Goal: Information Seeking & Learning: Learn about a topic

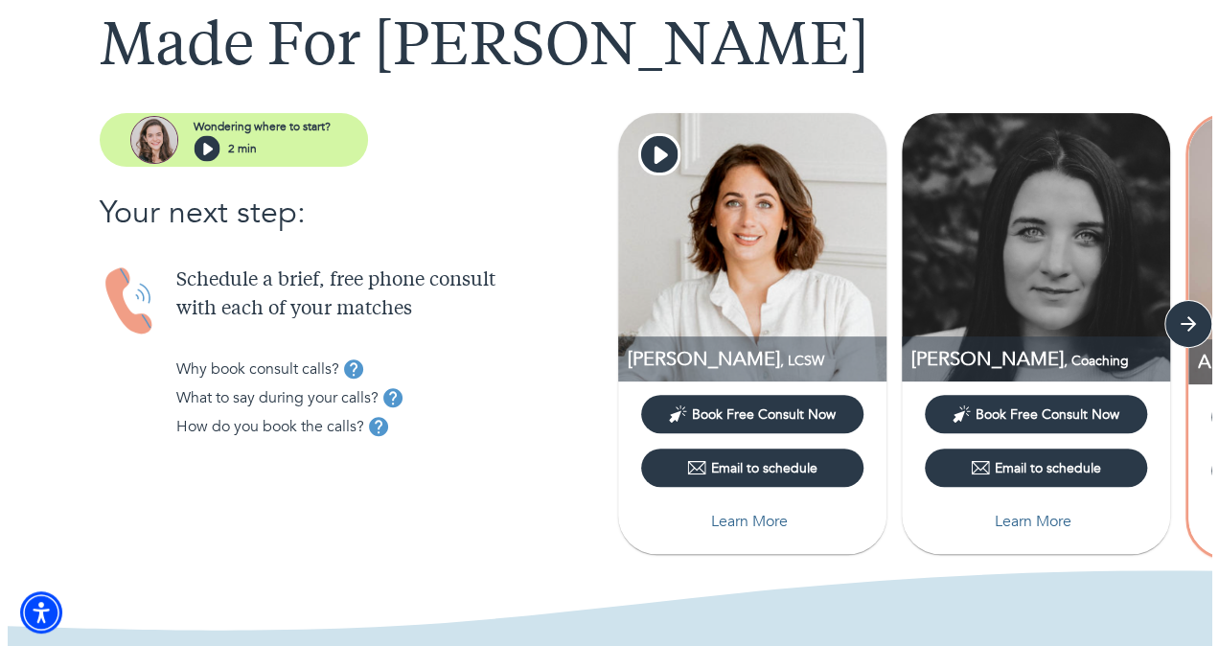
scroll to position [116, 0]
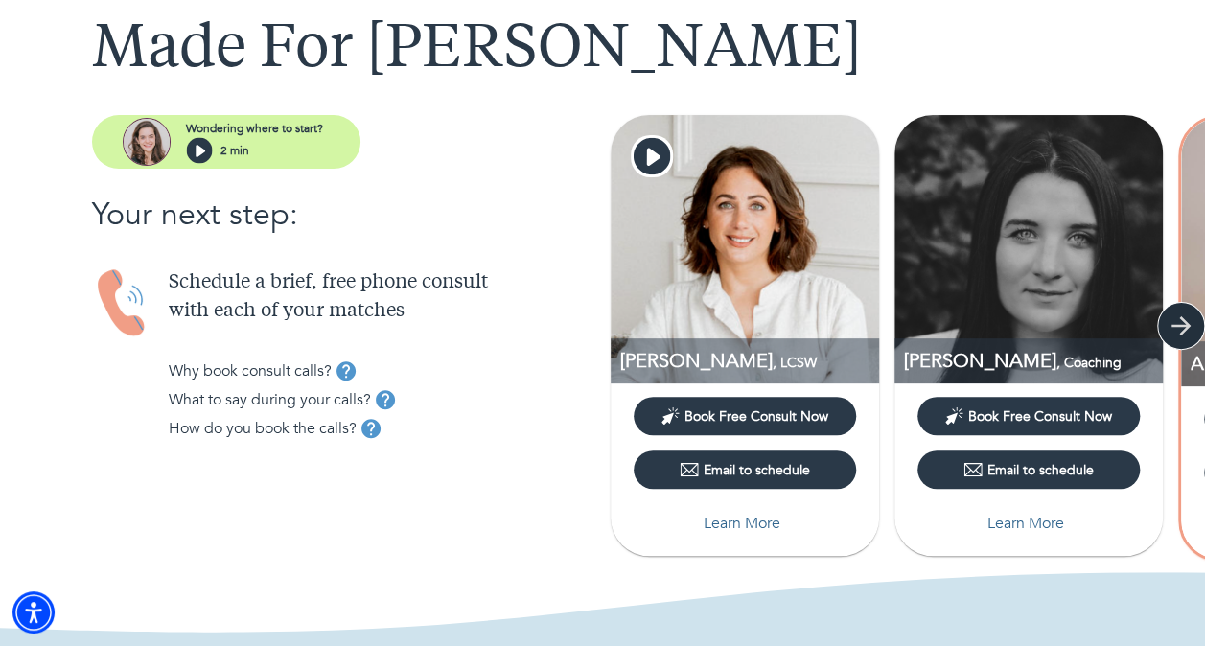
click at [1170, 315] on icon "button" at bounding box center [1181, 326] width 29 height 29
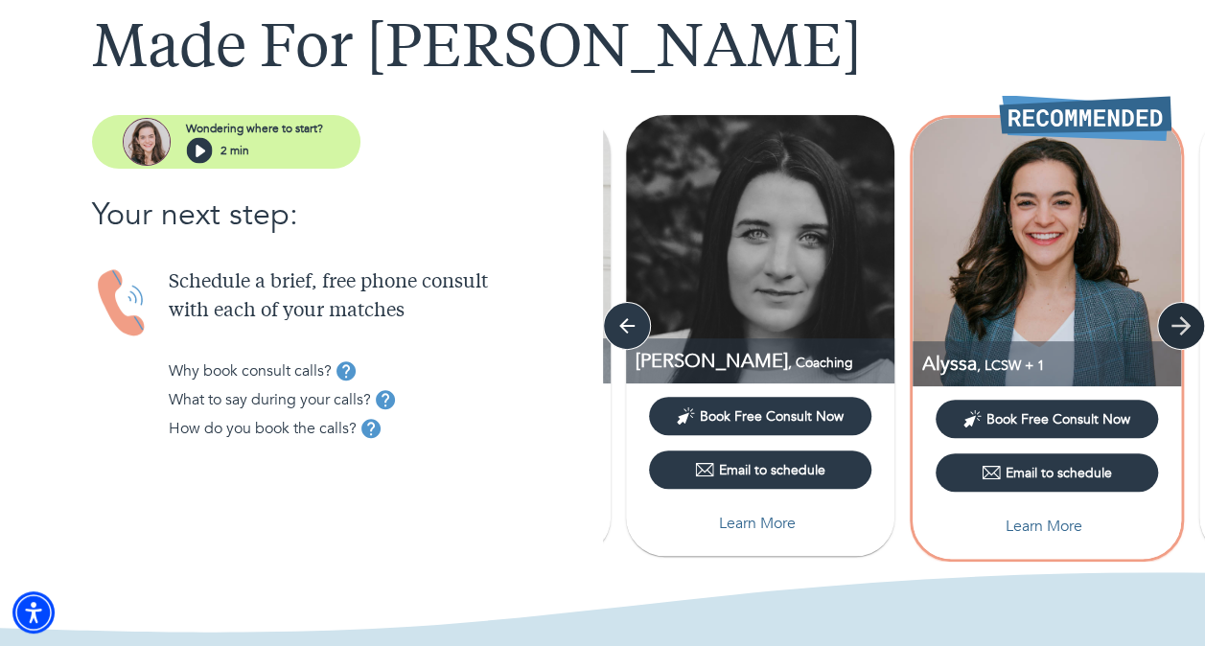
click at [1178, 310] on button "button" at bounding box center [1181, 326] width 48 height 48
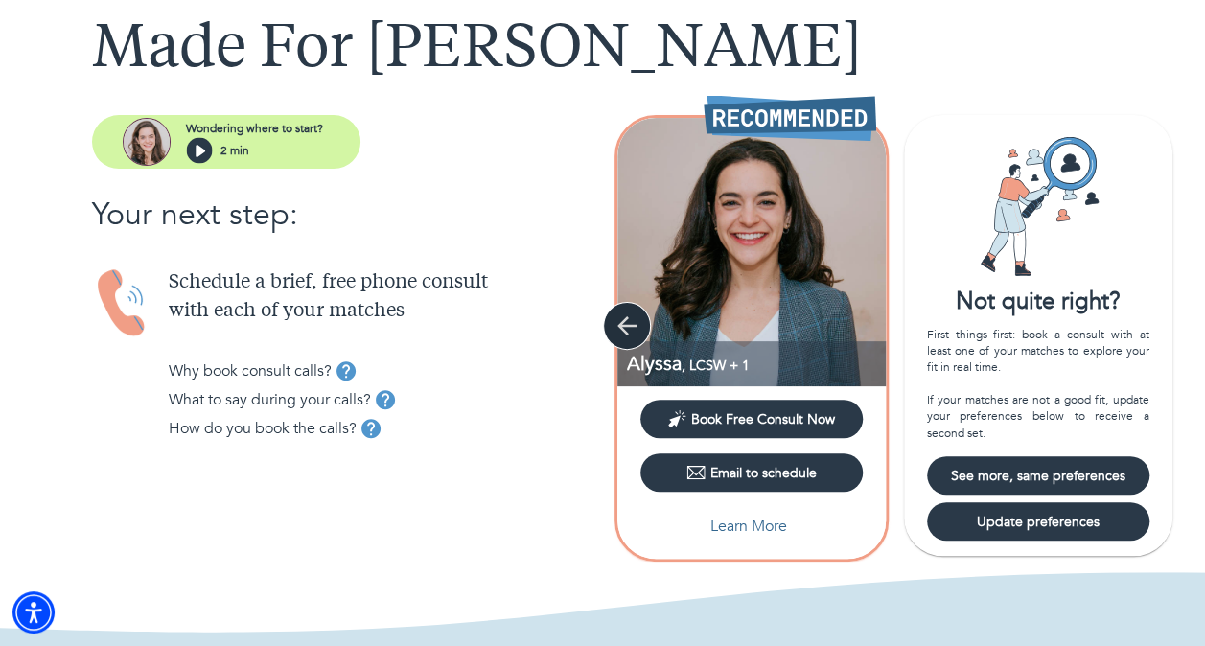
click at [637, 312] on icon "button" at bounding box center [627, 326] width 29 height 29
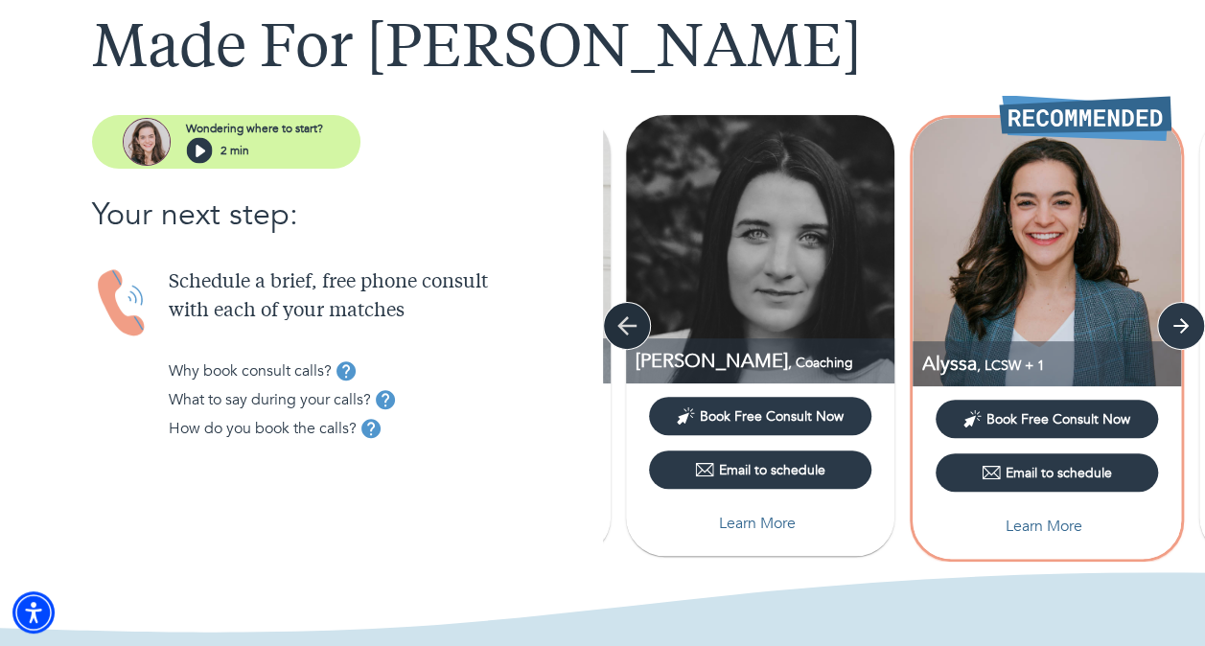
click at [637, 312] on icon "button" at bounding box center [627, 326] width 29 height 29
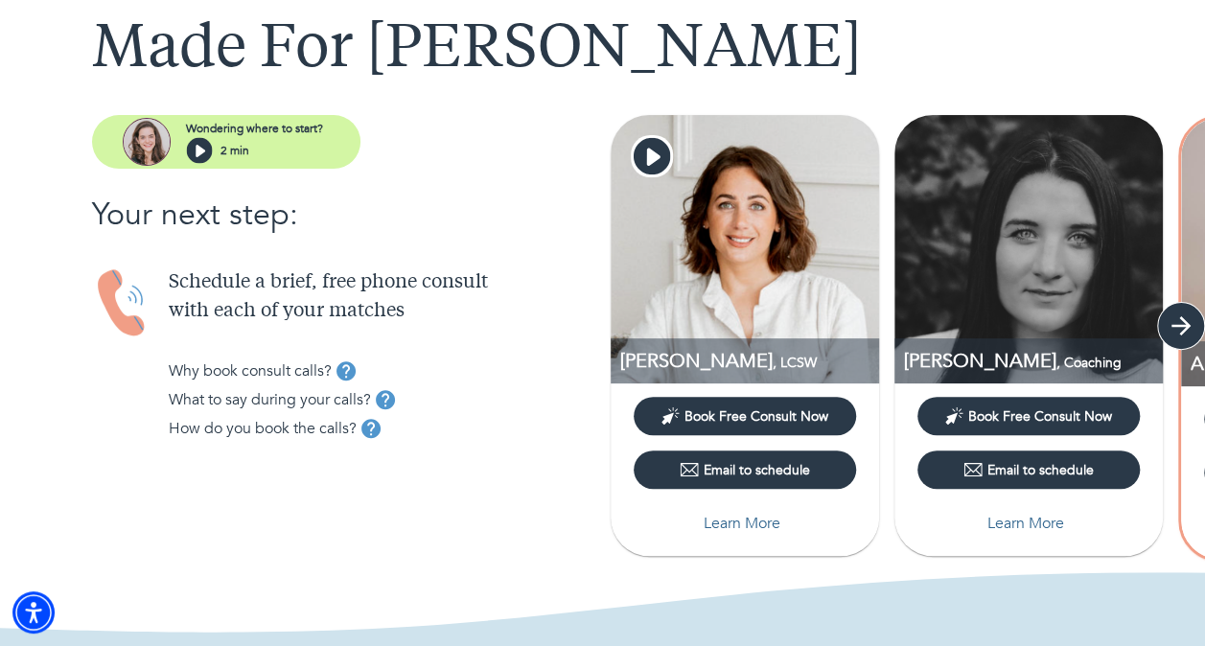
click at [1192, 325] on icon "button" at bounding box center [1181, 326] width 29 height 29
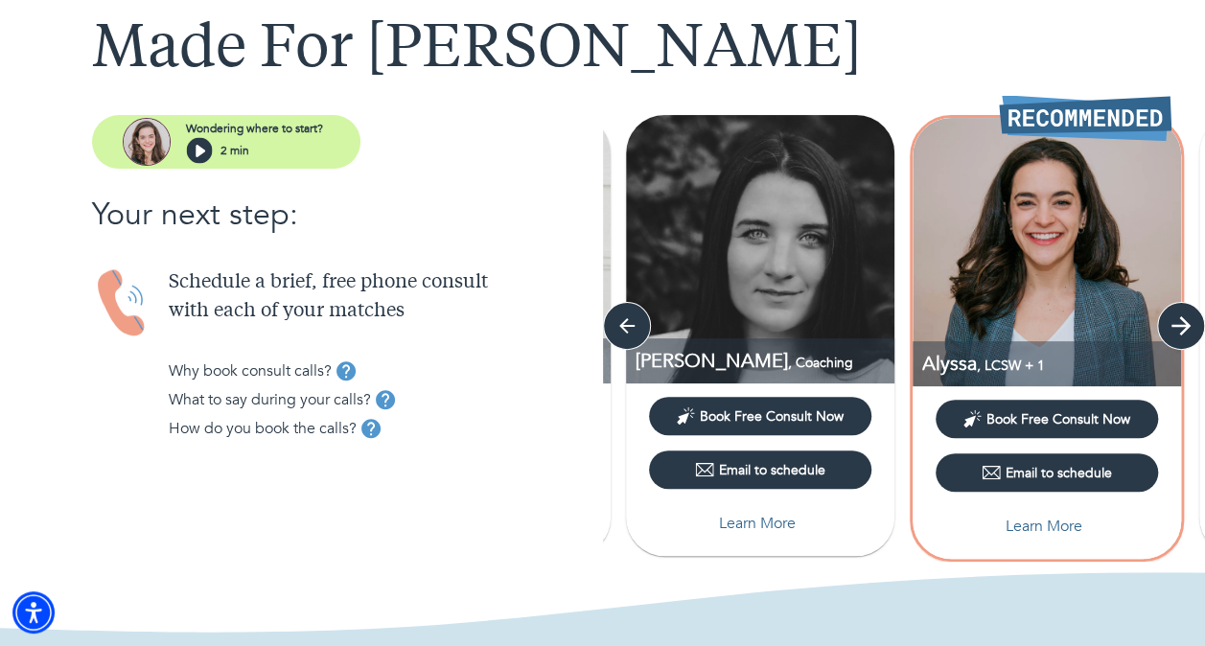
click at [1192, 325] on icon "button" at bounding box center [1181, 326] width 29 height 29
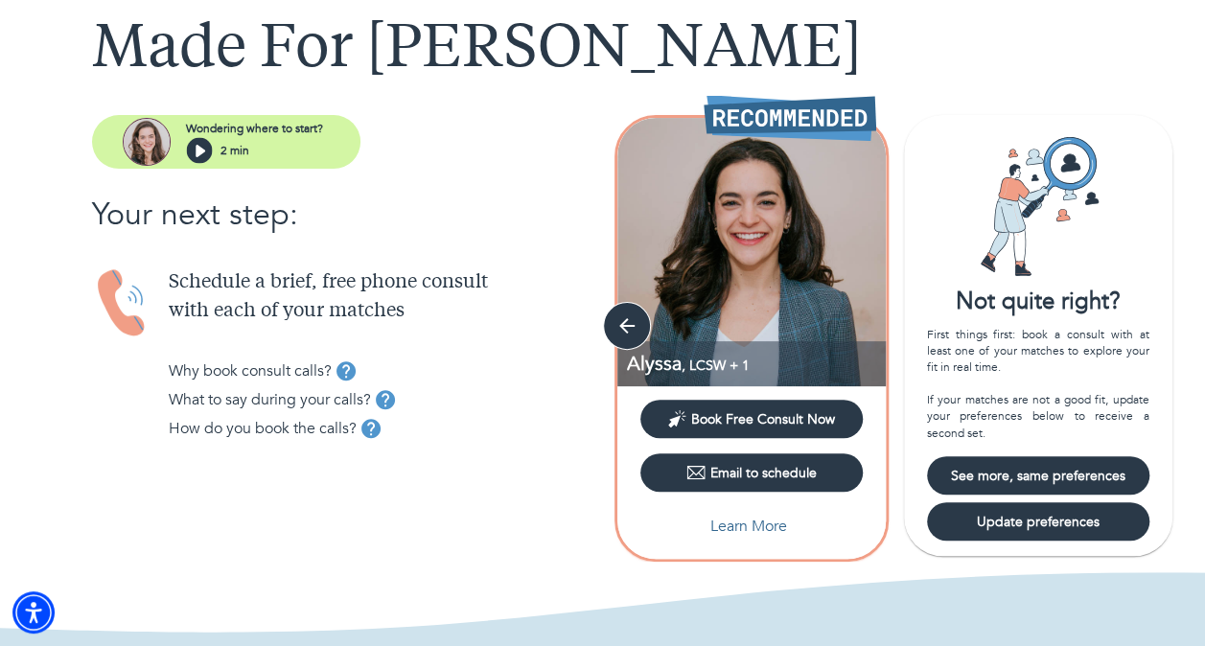
click at [752, 242] on img at bounding box center [751, 252] width 268 height 268
click at [731, 522] on p "Learn More" at bounding box center [748, 526] width 77 height 23
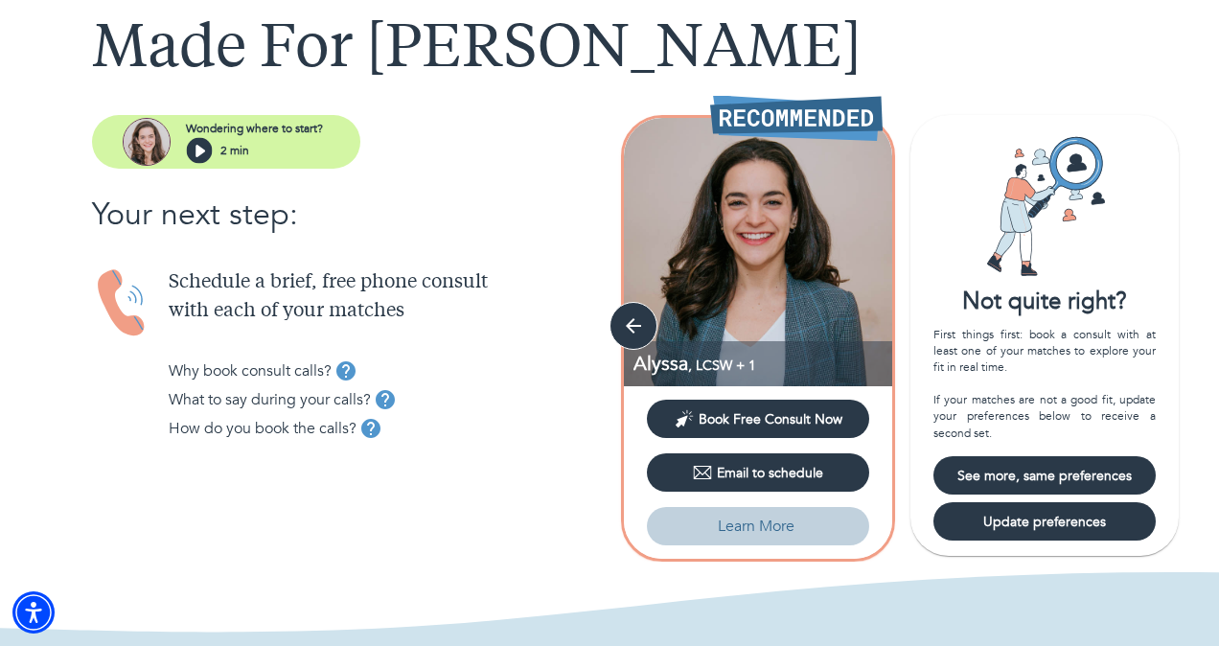
select select "6"
select select "2"
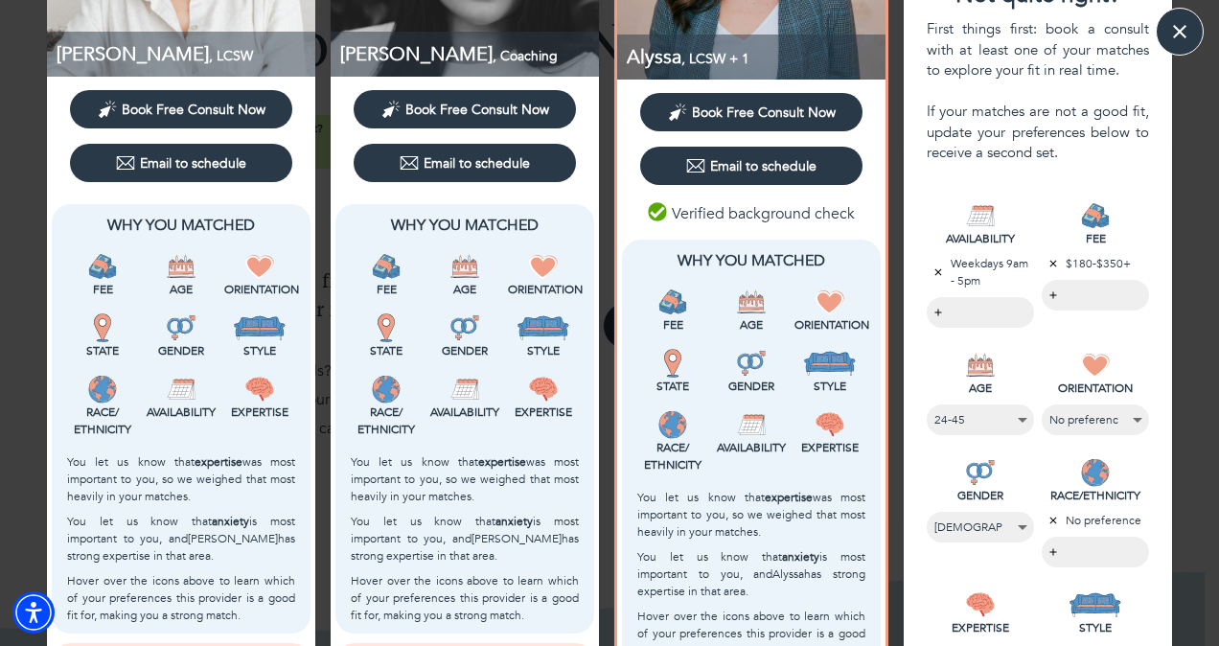
scroll to position [0, 0]
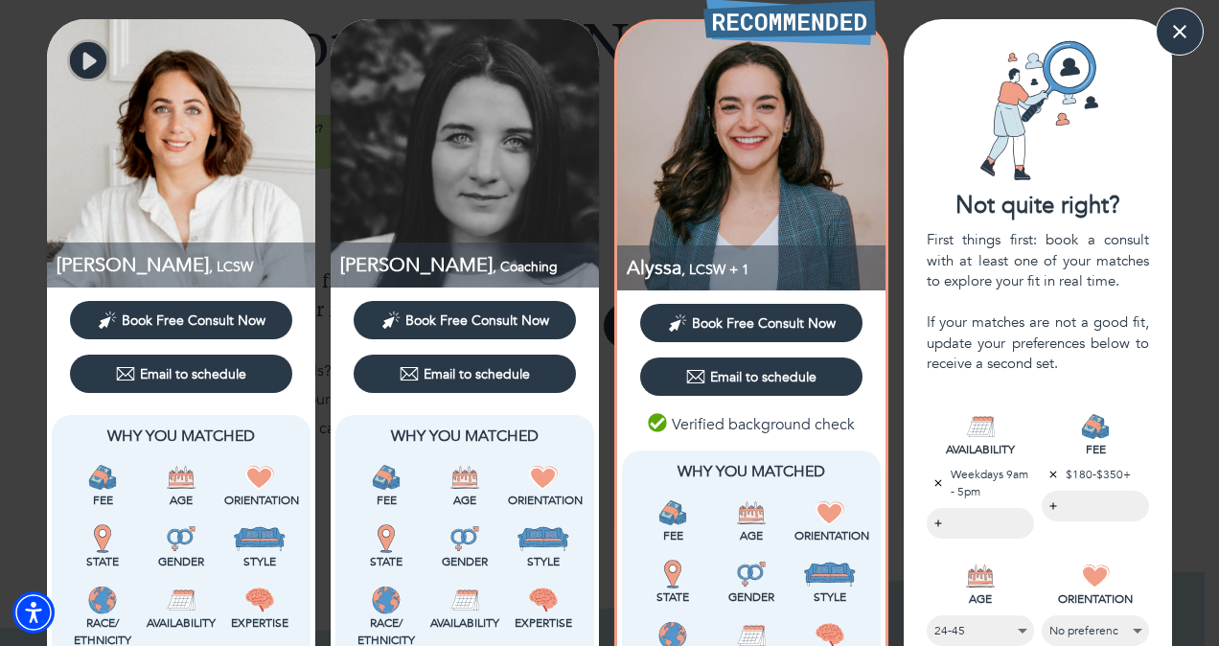
click at [82, 70] on icon "button" at bounding box center [88, 60] width 36 height 36
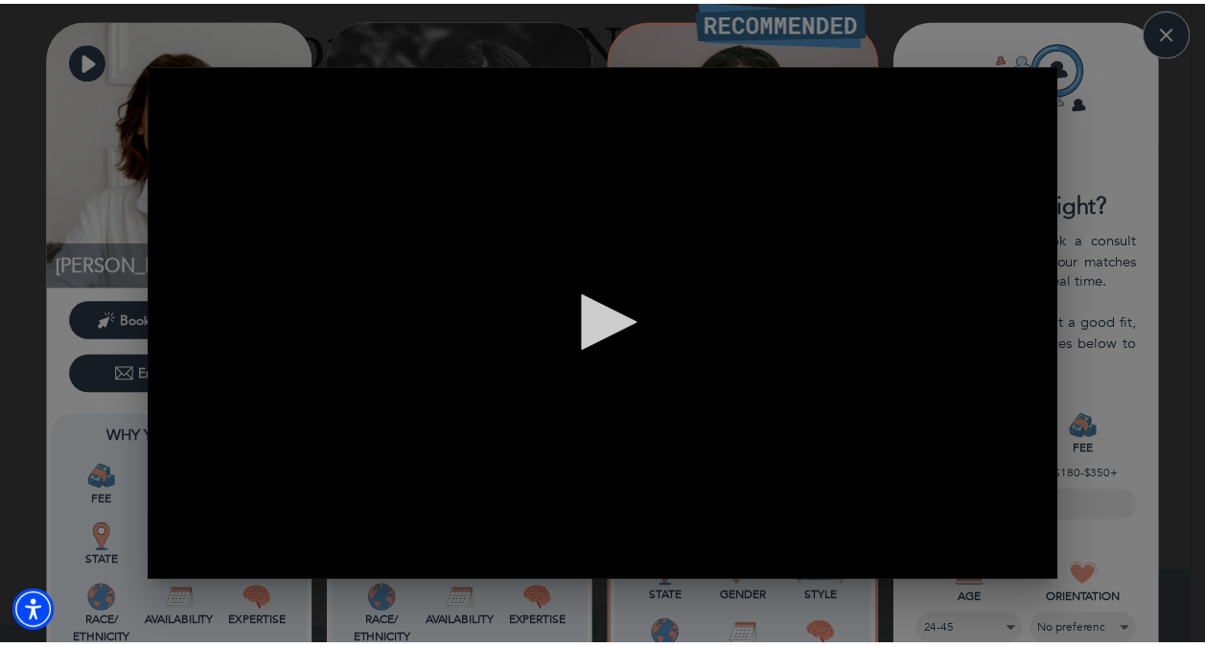
scroll to position [0, 1]
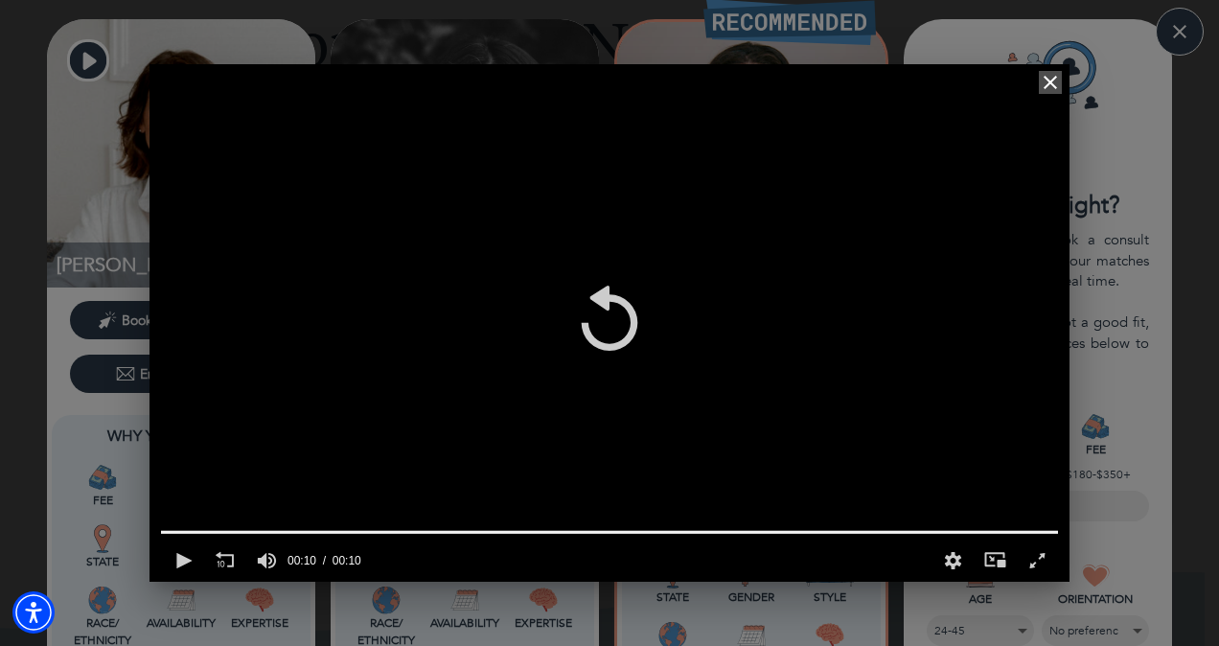
click at [1055, 76] on icon "button" at bounding box center [1050, 82] width 23 height 23
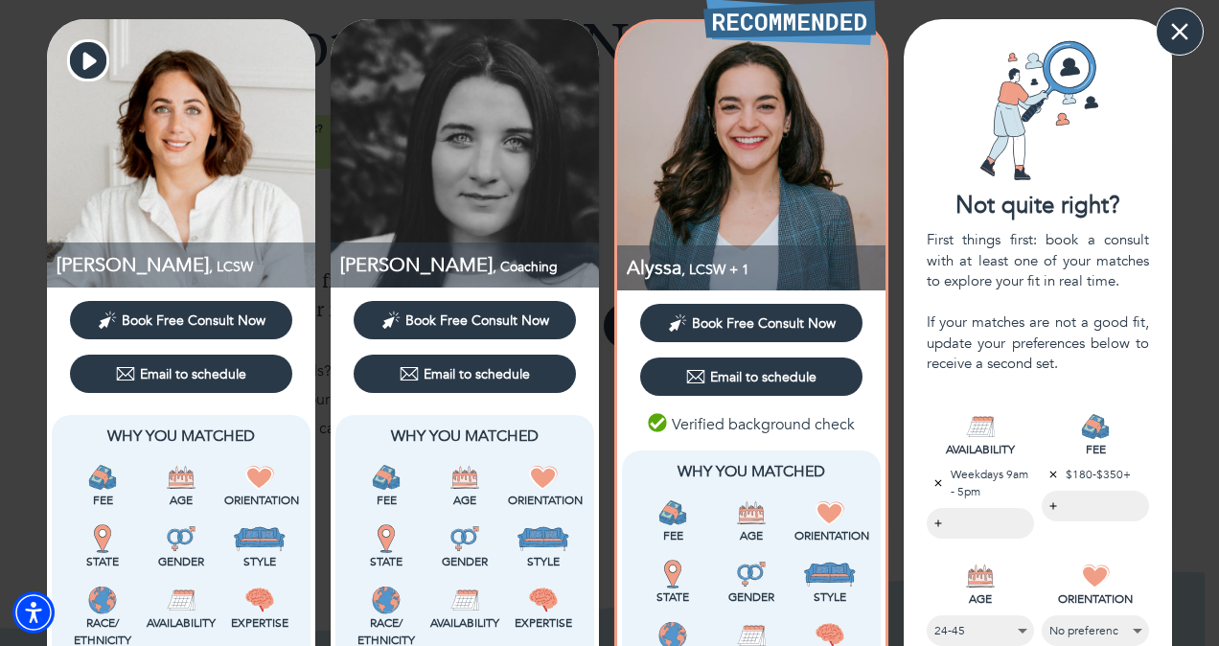
click at [1175, 40] on icon "button" at bounding box center [1180, 31] width 29 height 29
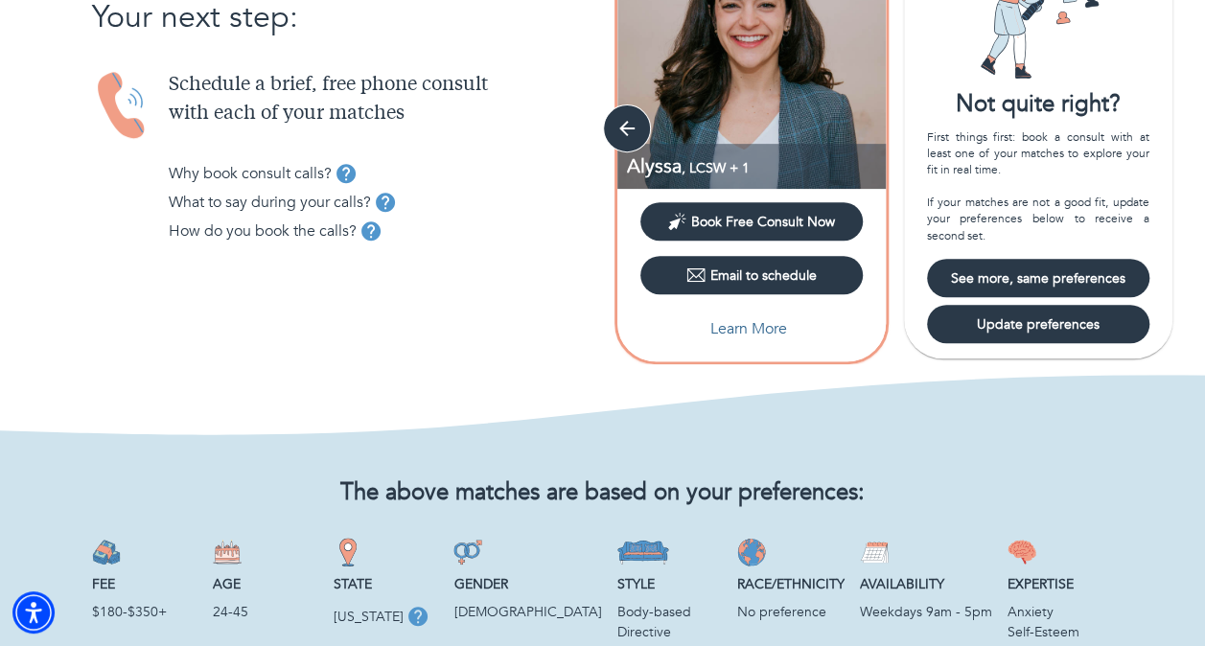
scroll to position [0, 0]
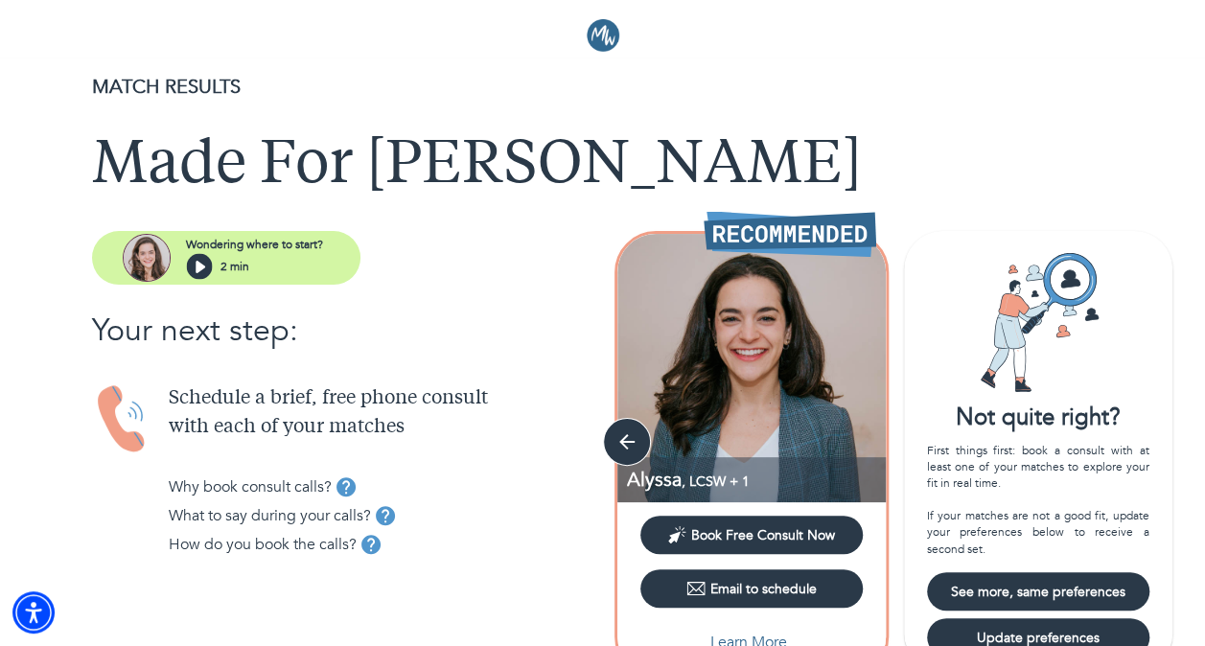
click at [599, 38] on img at bounding box center [603, 35] width 33 height 33
